Goal: Transaction & Acquisition: Purchase product/service

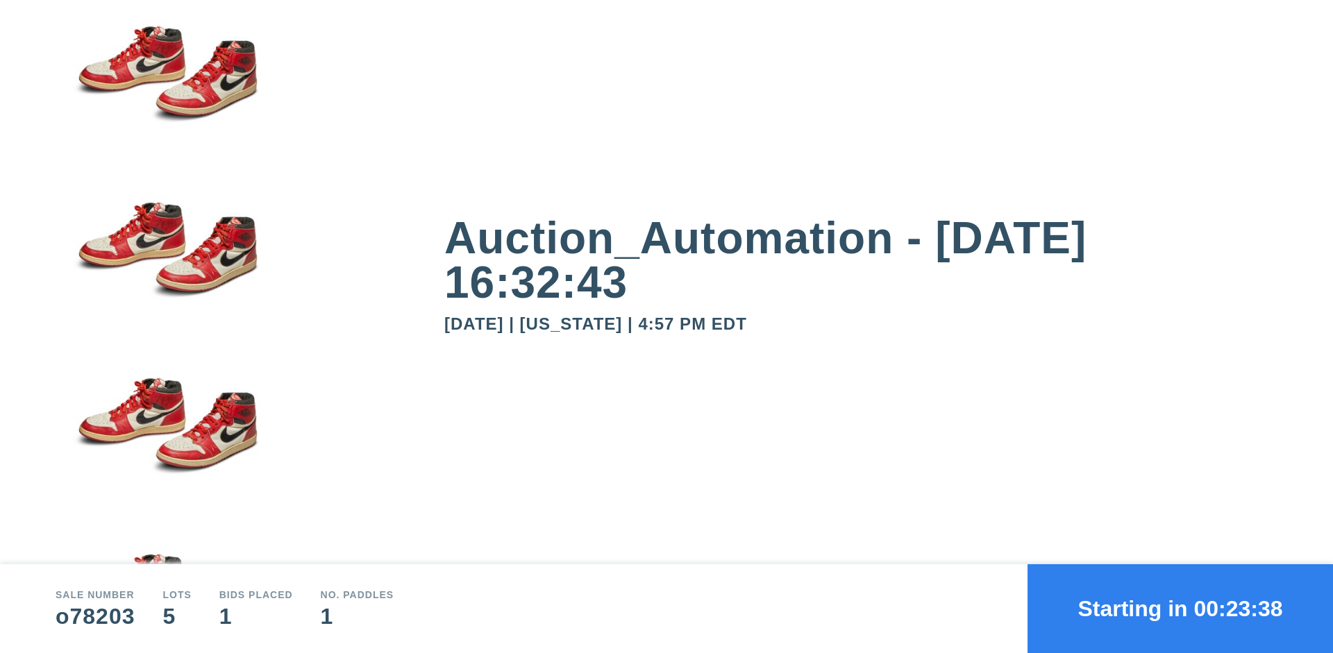
click at [1180, 609] on button "Starting in 00:23:38" at bounding box center [1179, 608] width 305 height 89
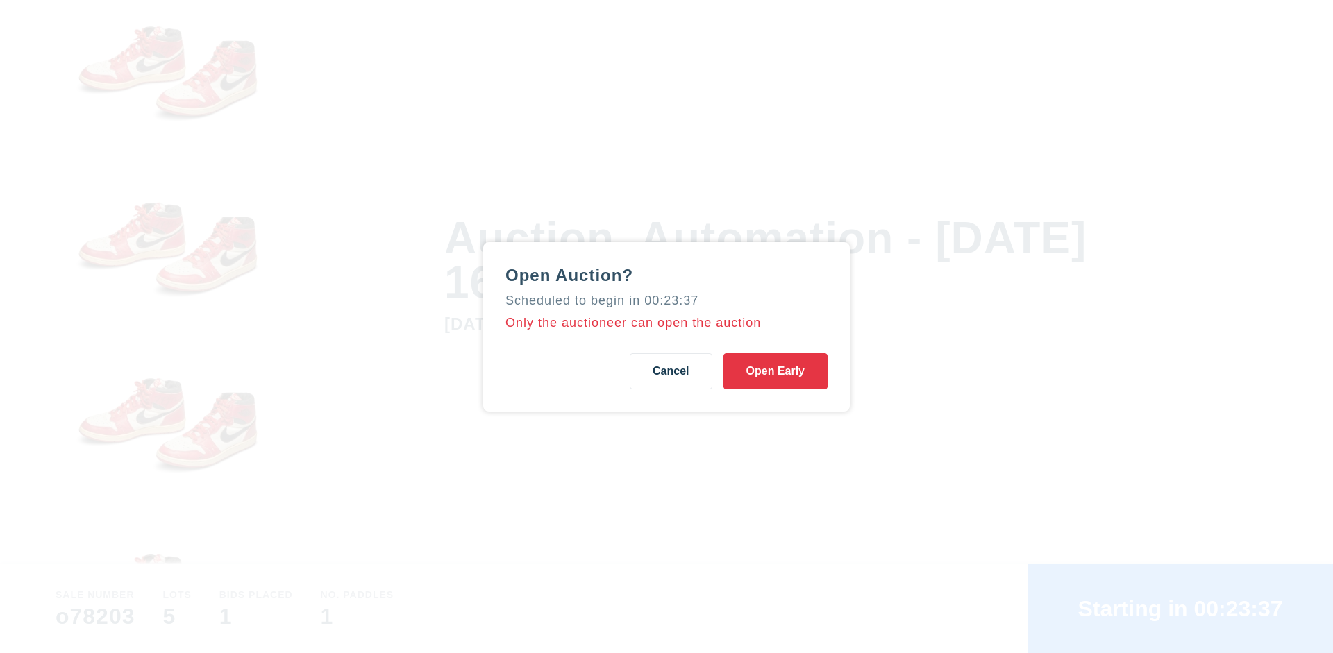
click at [775, 371] on button "Open Early" at bounding box center [775, 371] width 104 height 36
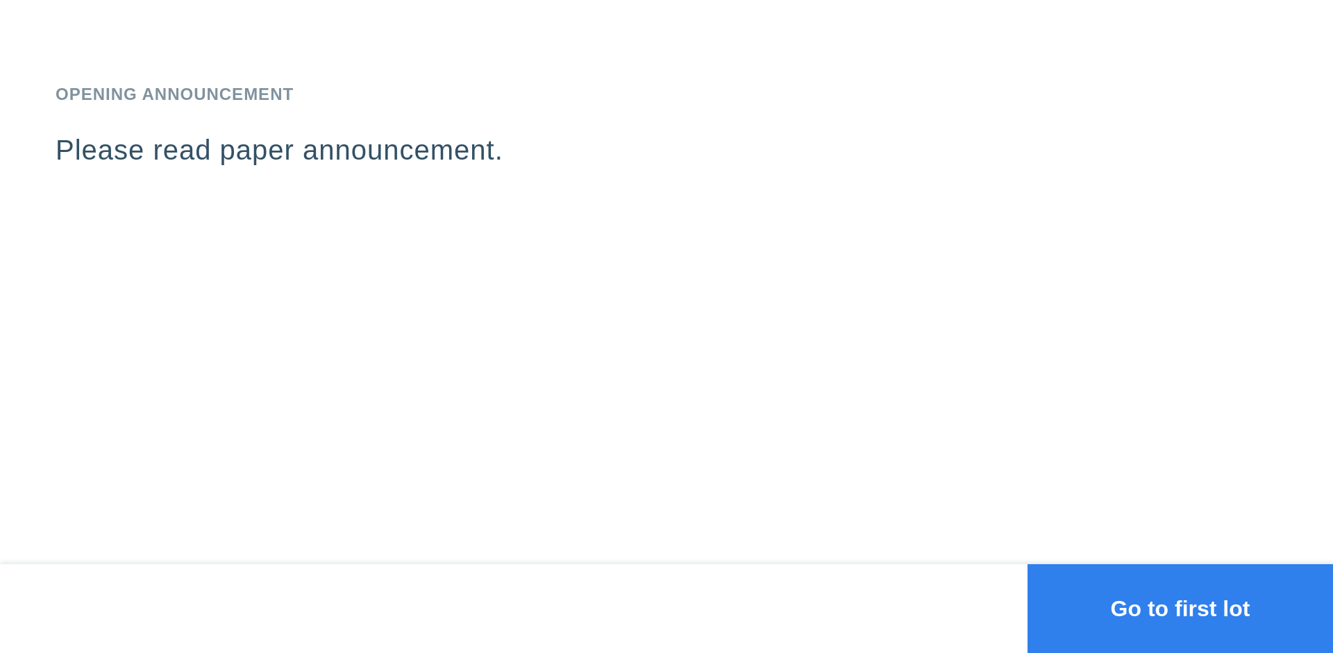
click at [1180, 609] on button "Go to first lot" at bounding box center [1179, 608] width 305 height 89
